Goal: Navigation & Orientation: Find specific page/section

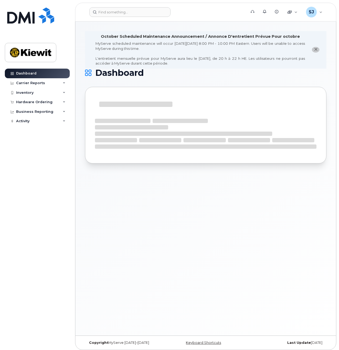
click at [172, 253] on div "October Scheduled Maintenance Announcement / Annonce D'entretient Prévue Pour o…" at bounding box center [205, 178] width 261 height 314
click at [58, 91] on div "Inventory" at bounding box center [37, 93] width 65 height 10
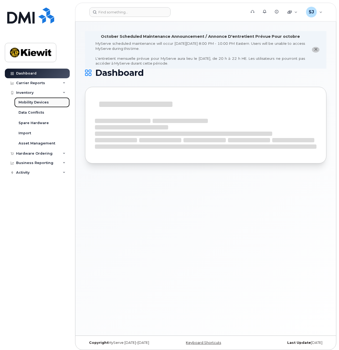
click at [38, 100] on link "Mobility Devices" at bounding box center [41, 102] width 55 height 10
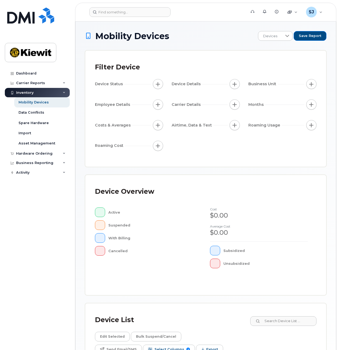
click at [45, 92] on div "Inventory" at bounding box center [37, 93] width 65 height 10
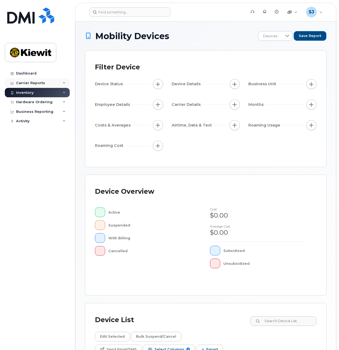
click at [46, 81] on div "Carrier Reports" at bounding box center [37, 83] width 65 height 10
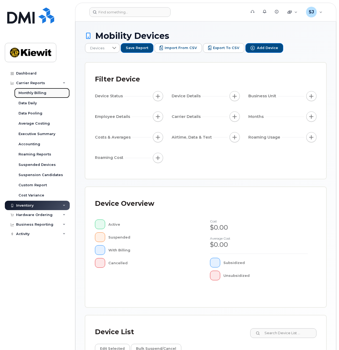
click at [34, 96] on link "Monthly Billing" at bounding box center [41, 93] width 55 height 10
click at [45, 76] on link "Dashboard" at bounding box center [37, 74] width 65 height 10
click at [40, 75] on link "Dashboard" at bounding box center [37, 74] width 65 height 10
drag, startPoint x: 169, startPoint y: 35, endPoint x: 103, endPoint y: 37, distance: 65.1
click at [103, 37] on span "Mobility Devices" at bounding box center [132, 35] width 74 height 9
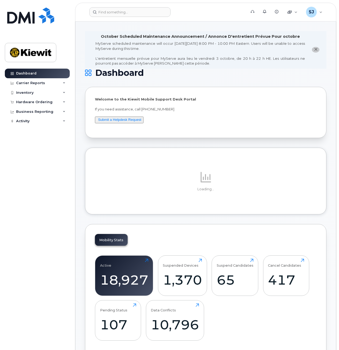
click at [315, 51] on icon "close notification" at bounding box center [315, 49] width 3 height 3
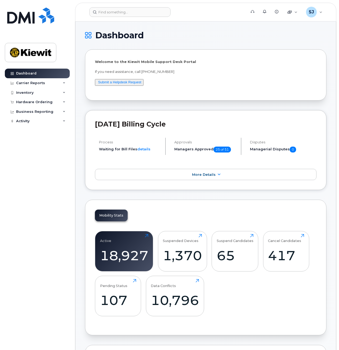
click at [72, 195] on div "Dashboard Carrier Reports Monthly Billing Data Daily Data Pooling Average Costi…" at bounding box center [36, 175] width 73 height 350
click at [64, 191] on div "Dashboard Carrier Reports Monthly Billing Data Daily Data Pooling Average Costi…" at bounding box center [38, 205] width 66 height 273
